Goal: Task Accomplishment & Management: Use online tool/utility

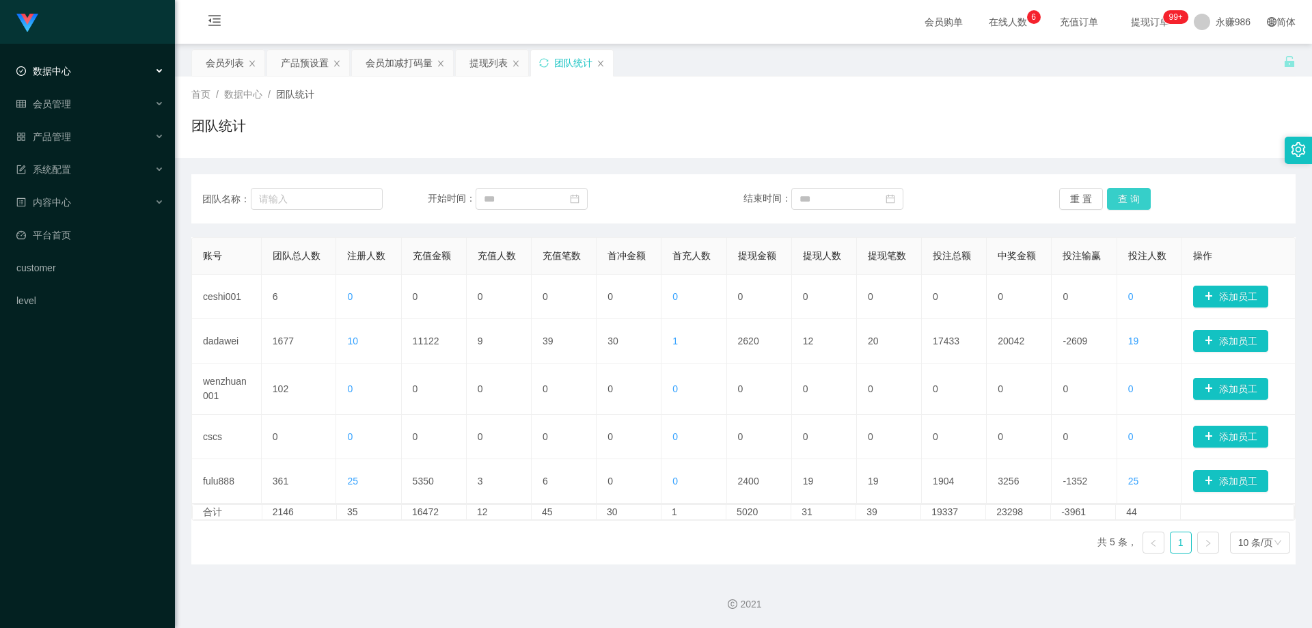
click at [1121, 202] on button "查 询" at bounding box center [1129, 199] width 44 height 22
click at [557, 203] on input at bounding box center [531, 199] width 112 height 22
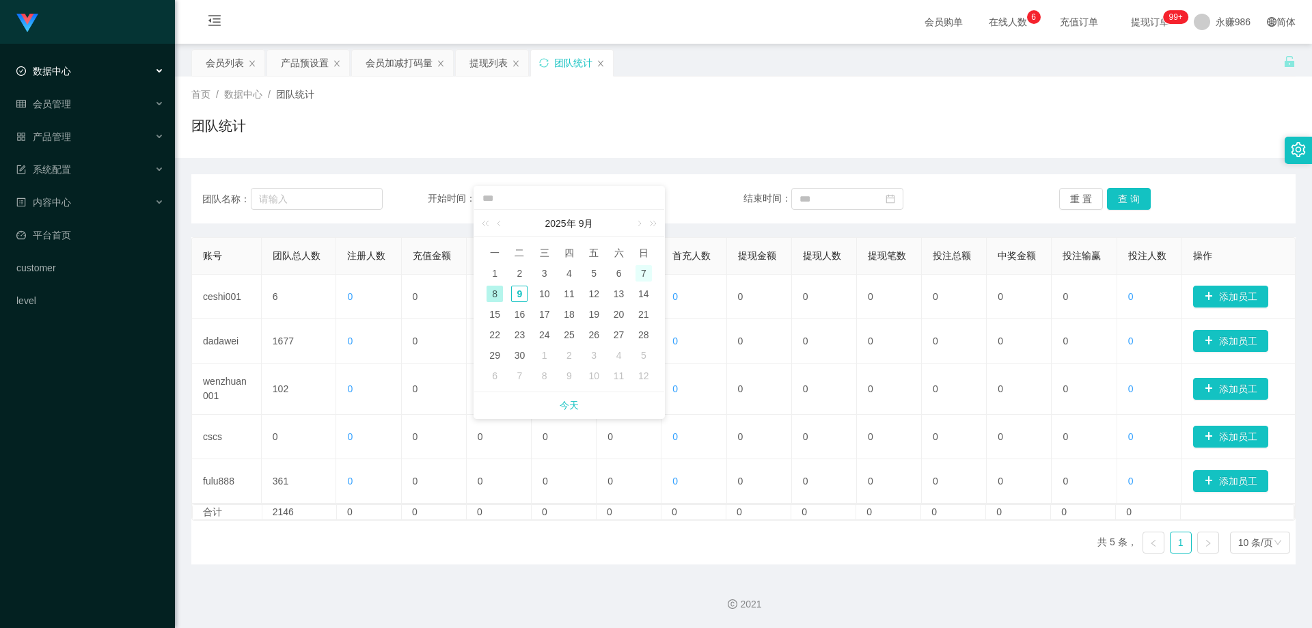
click at [644, 269] on div "7" at bounding box center [643, 273] width 16 height 16
type input "**********"
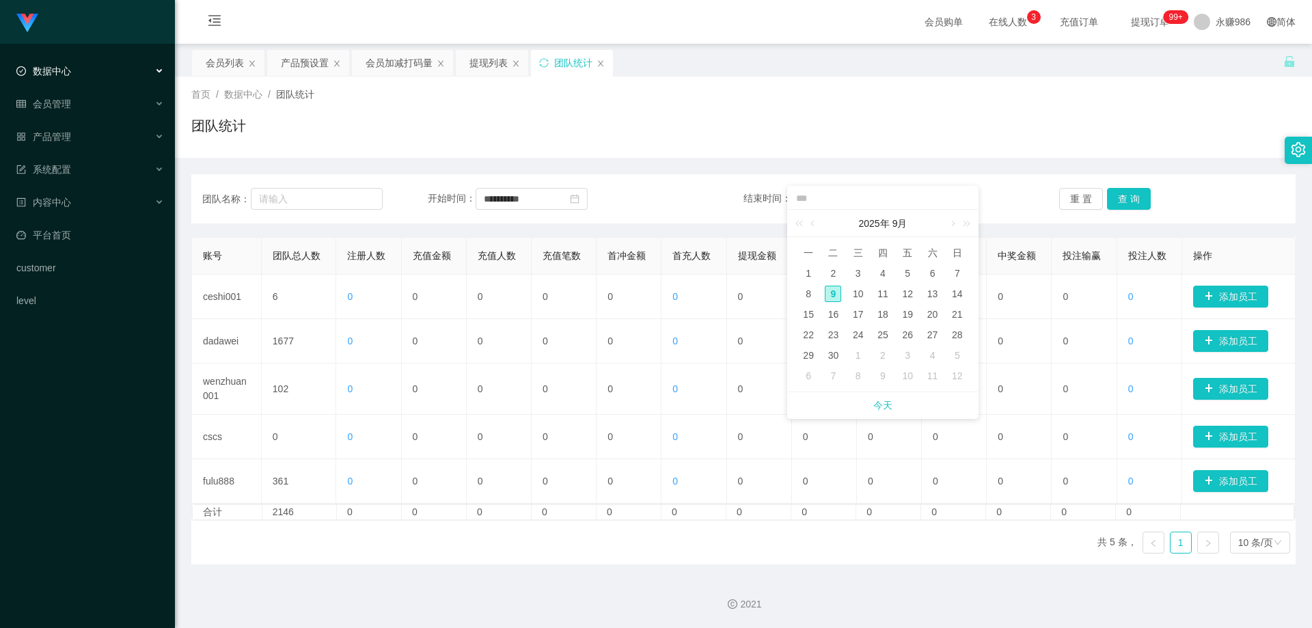
click at [1076, 230] on div "**********" at bounding box center [743, 369] width 1104 height 390
click at [71, 107] on div "会员管理" at bounding box center [87, 103] width 175 height 27
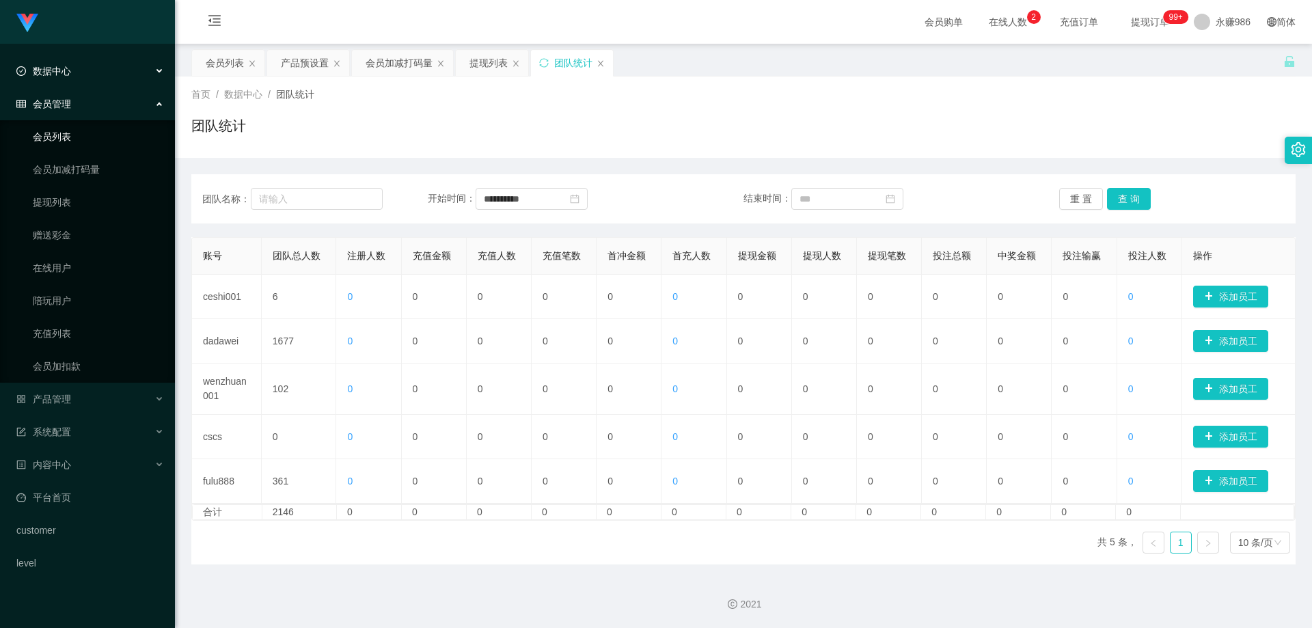
click at [72, 128] on link "会员列表" at bounding box center [98, 136] width 131 height 27
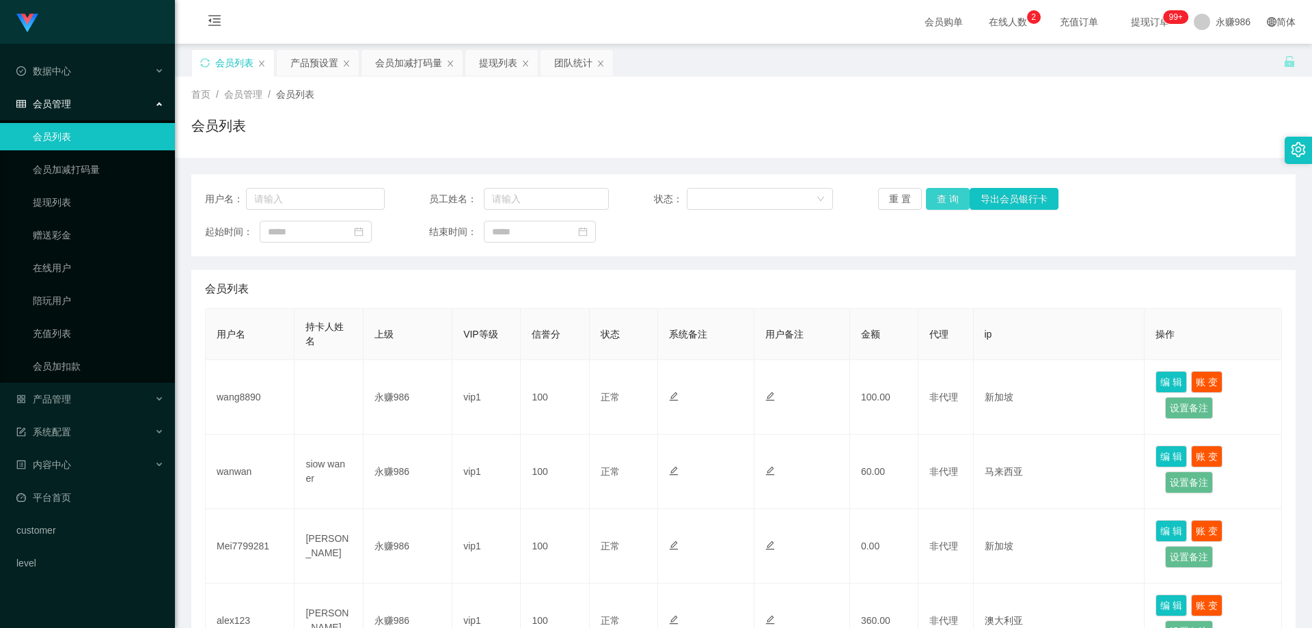
click at [952, 206] on button "查 询" at bounding box center [948, 199] width 44 height 22
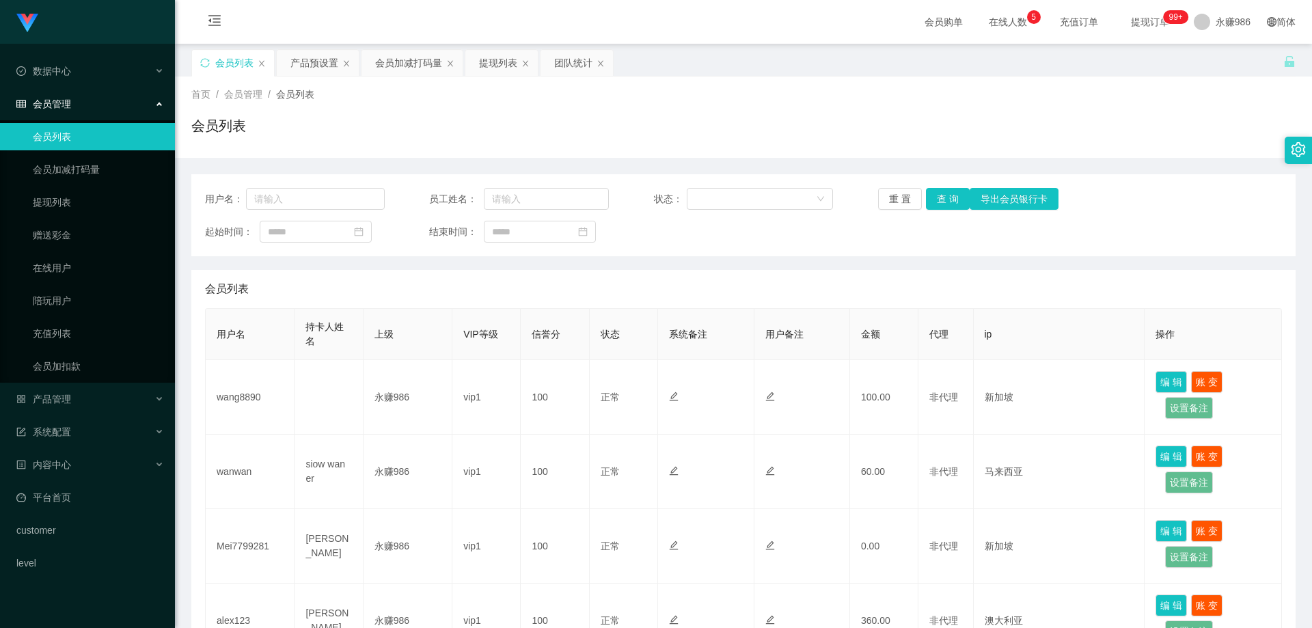
click at [64, 139] on link "会员列表" at bounding box center [98, 136] width 131 height 27
click at [952, 201] on button "查 询" at bounding box center [948, 199] width 44 height 22
click at [936, 214] on div "用户名： 员工姓名： 状态： 重 置 查 询 导出会员银行卡 起始时间： 结束时间：" at bounding box center [743, 215] width 1104 height 82
click at [936, 208] on button "查 询" at bounding box center [948, 199] width 44 height 22
click at [100, 131] on link "会员列表" at bounding box center [98, 136] width 131 height 27
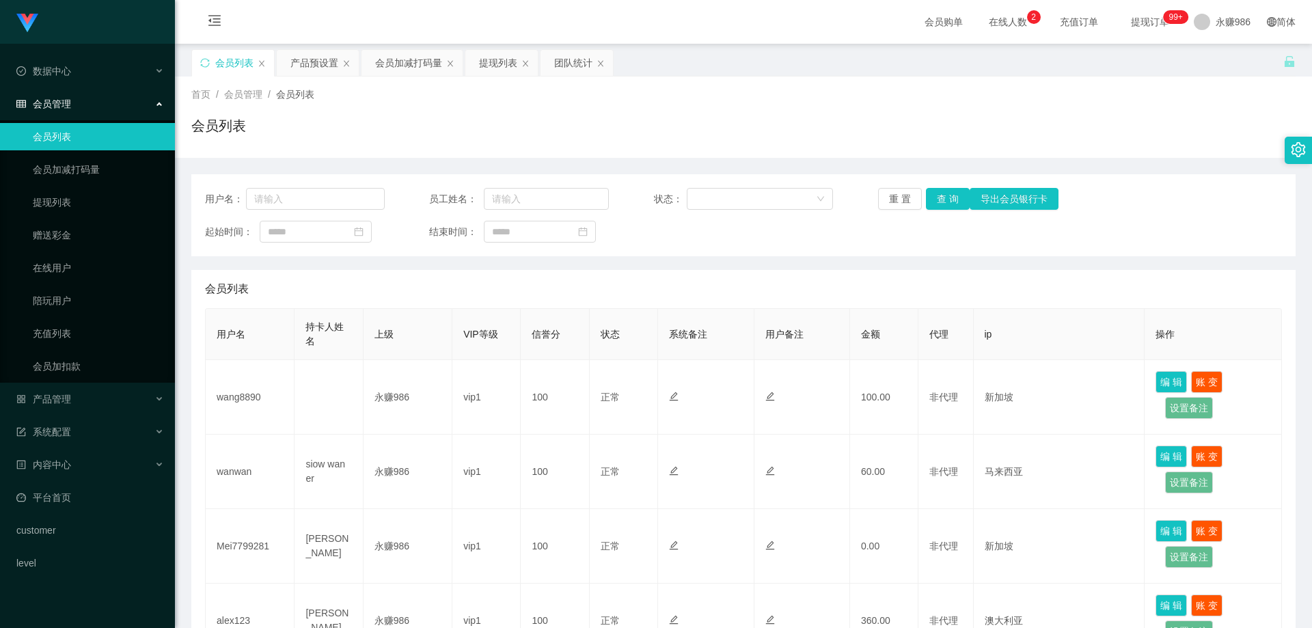
click at [109, 96] on div "会员管理" at bounding box center [87, 103] width 175 height 27
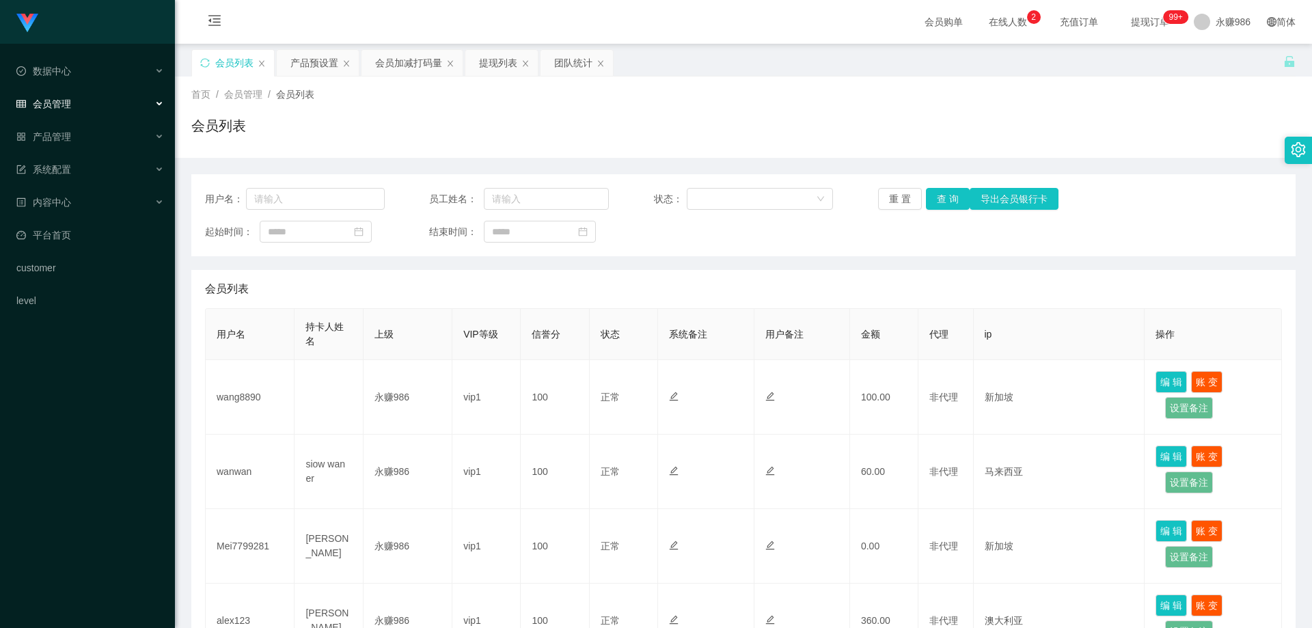
click at [109, 96] on div "会员管理" at bounding box center [87, 103] width 175 height 27
